Goal: Check status: Check status

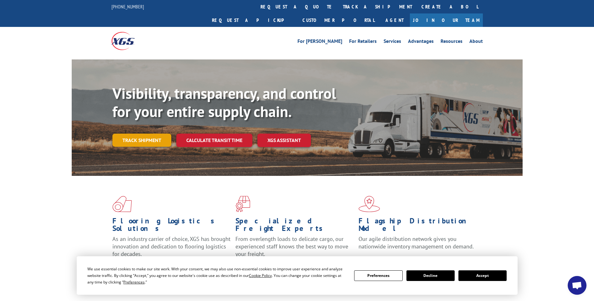
click at [128, 134] on link "Track shipment" at bounding box center [141, 140] width 59 height 13
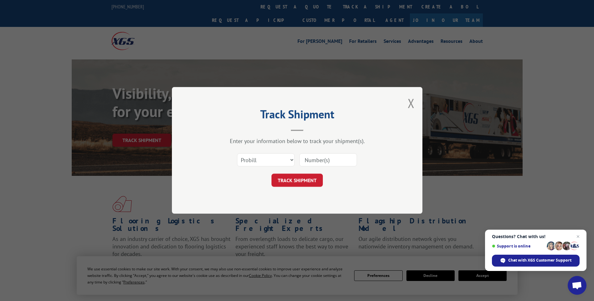
click at [320, 160] on input at bounding box center [329, 160] width 58 height 13
paste input "TRKU4444852"
click at [375, 112] on h2 "Track Shipment" at bounding box center [297, 116] width 188 height 12
drag, startPoint x: 337, startPoint y: 159, endPoint x: 304, endPoint y: 153, distance: 34.1
click at [304, 153] on div "TRKU4444852" at bounding box center [329, 160] width 58 height 14
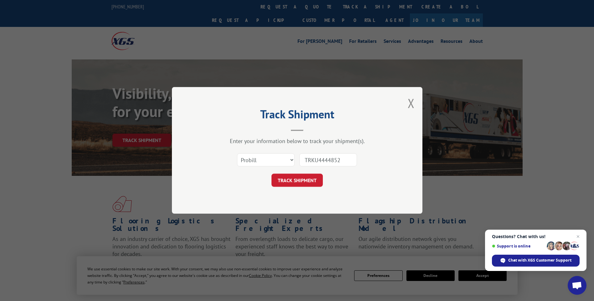
paste input "16921"
type input "16921"
click at [301, 180] on button "TRACK SHIPMENT" at bounding box center [297, 180] width 51 height 13
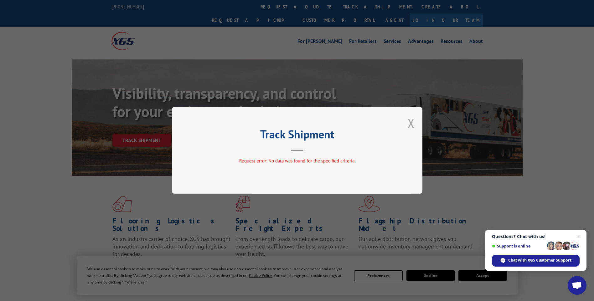
click at [410, 123] on button "Close modal" at bounding box center [411, 123] width 7 height 17
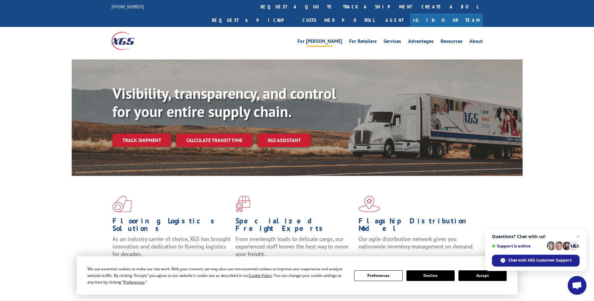
click at [335, 39] on link "For [PERSON_NAME]" at bounding box center [320, 42] width 45 height 7
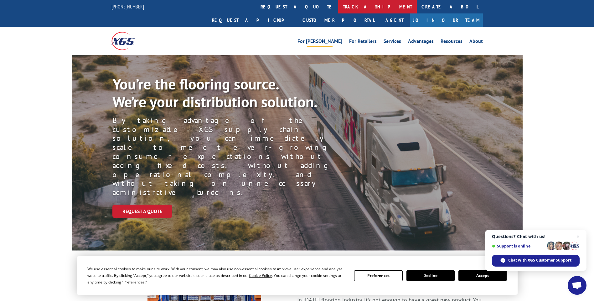
click at [338, 5] on link "track a shipment" at bounding box center [377, 6] width 79 height 13
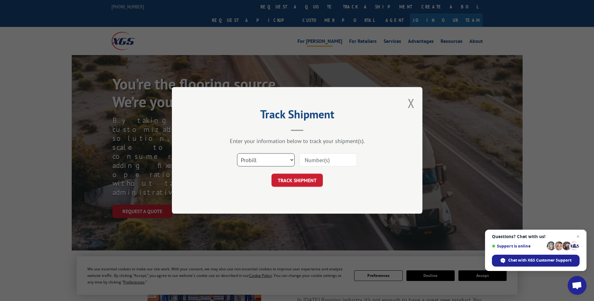
click at [292, 159] on select "Select category... Probill BOL PO" at bounding box center [266, 160] width 58 height 13
select select "bol"
click at [237, 154] on select "Select category... Probill BOL PO" at bounding box center [266, 160] width 58 height 13
paste input "16921"
type input "16921"
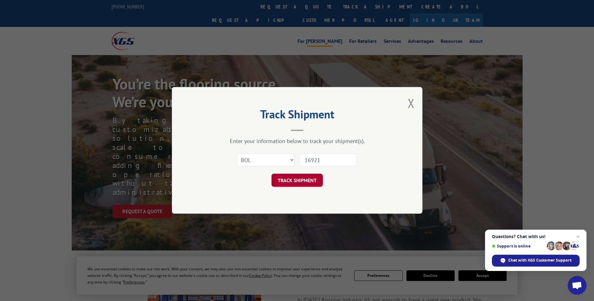
click at [289, 181] on button "TRACK SHIPMENT" at bounding box center [297, 180] width 51 height 13
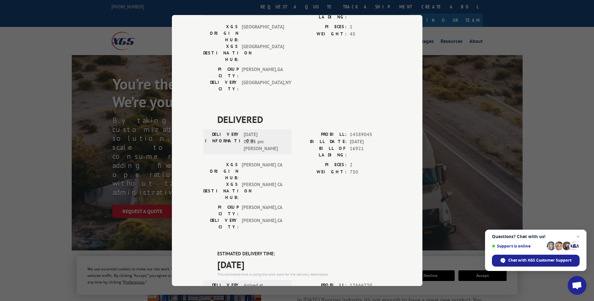
scroll to position [282, 0]
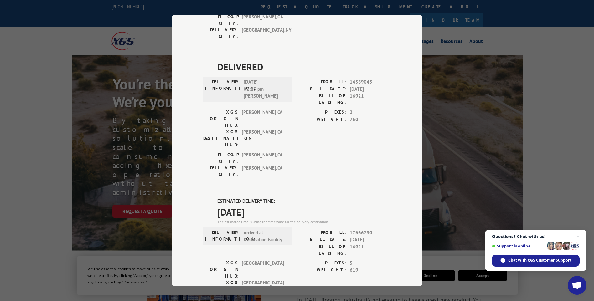
click at [363, 198] on label "ESTIMATED DELIVERY TIME:" at bounding box center [304, 201] width 174 height 7
